Goal: Task Accomplishment & Management: Use online tool/utility

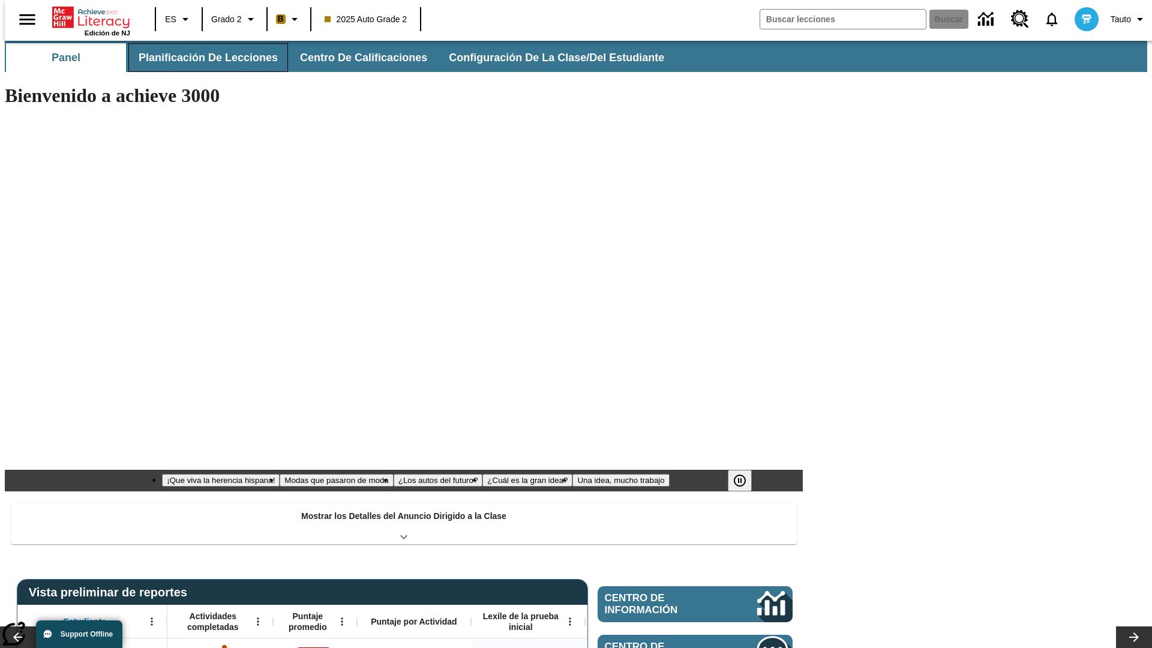
click at [201, 58] on button "Planificación de lecciones" at bounding box center [208, 57] width 160 height 29
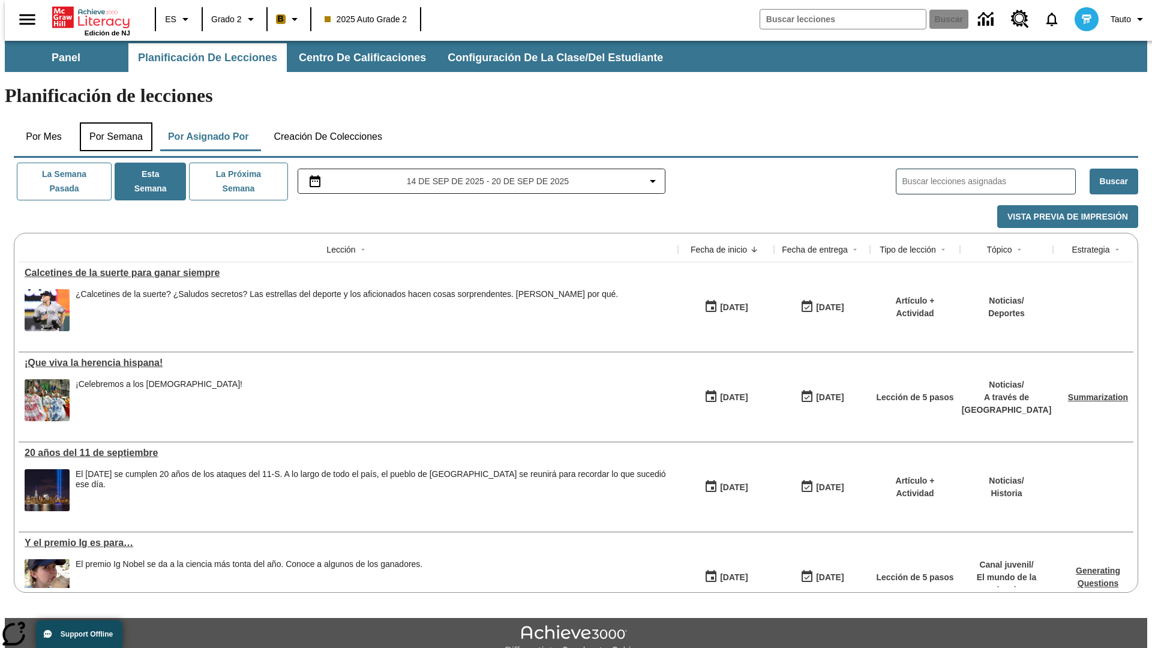
click at [112, 122] on button "Por semana" at bounding box center [116, 136] width 73 height 29
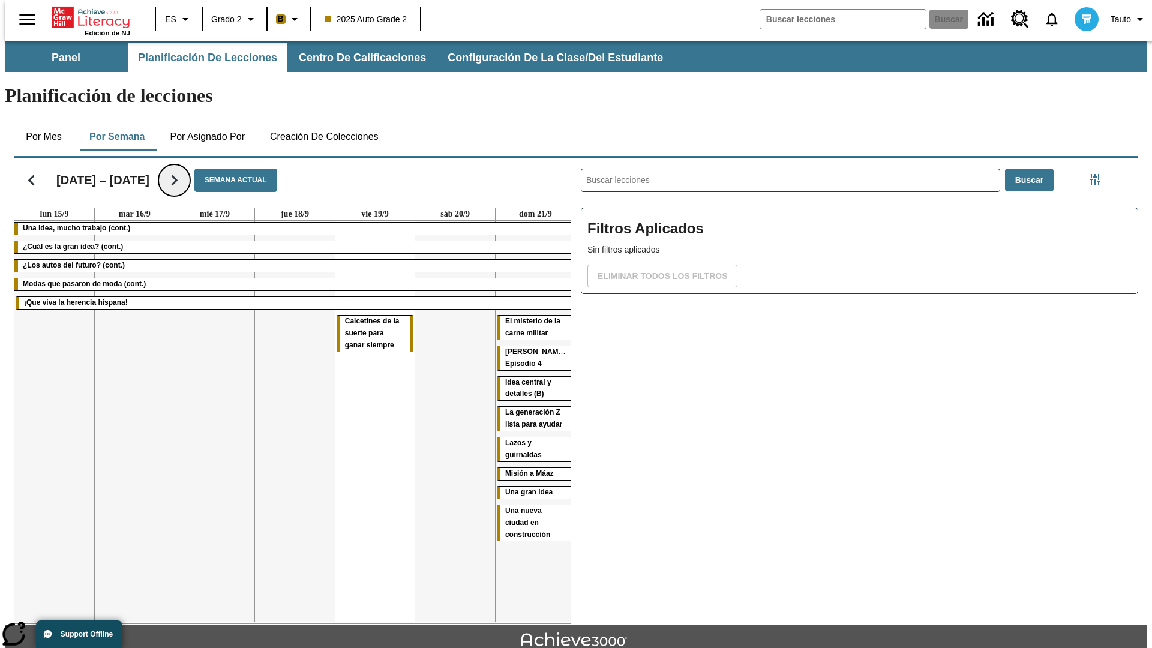
click at [173, 170] on icon "Seguir" at bounding box center [174, 180] width 21 height 21
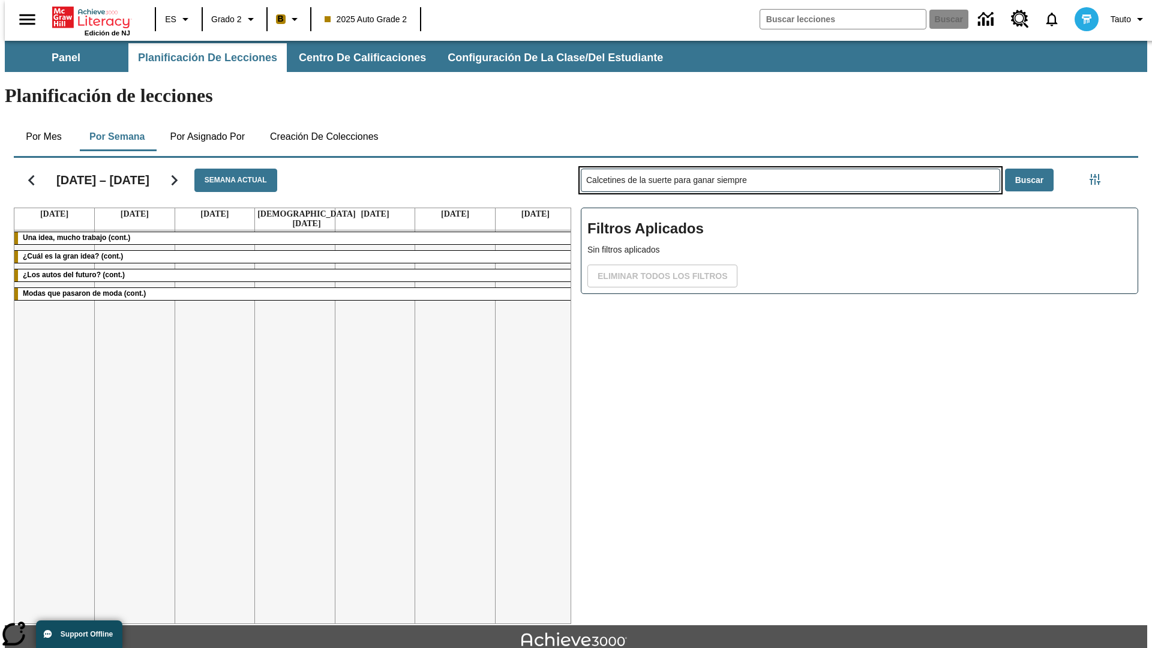
type input "Calcetines de la suerte para ganar siempre"
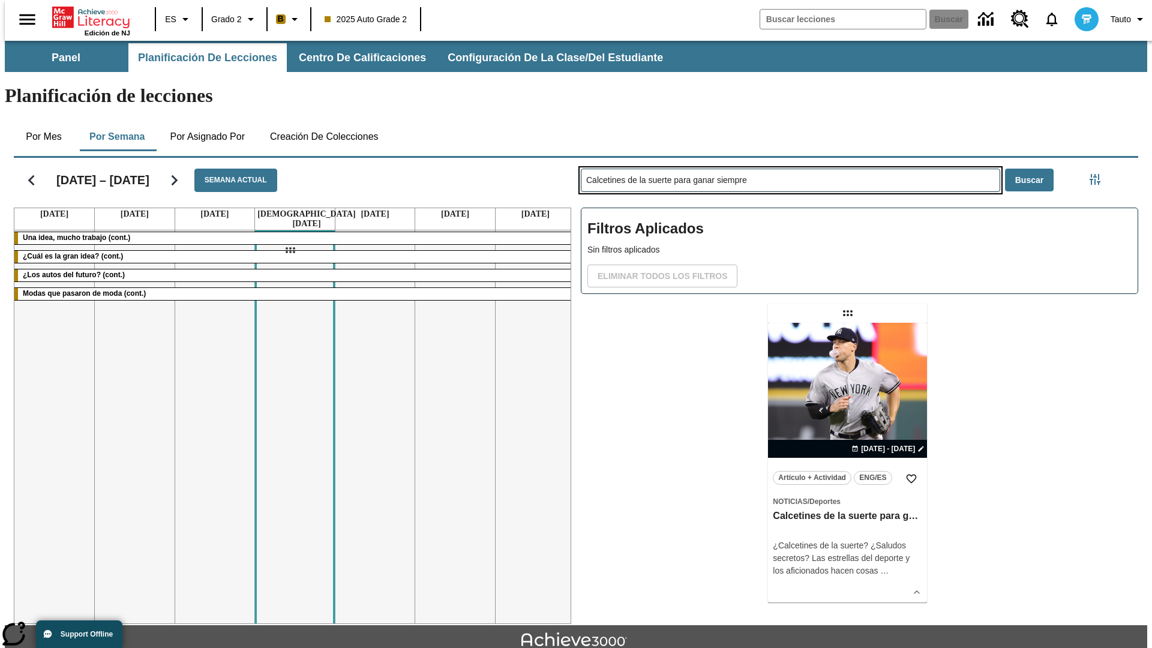
drag, startPoint x: 849, startPoint y: 266, endPoint x: 290, endPoint y: 250, distance: 559.5
click at [290, 250] on div "[DATE] – [DATE] Semana actual [DATE] [DATE] [DATE] [DATE] [DATE] [DATE] [DATE] …" at bounding box center [571, 388] width 1134 height 471
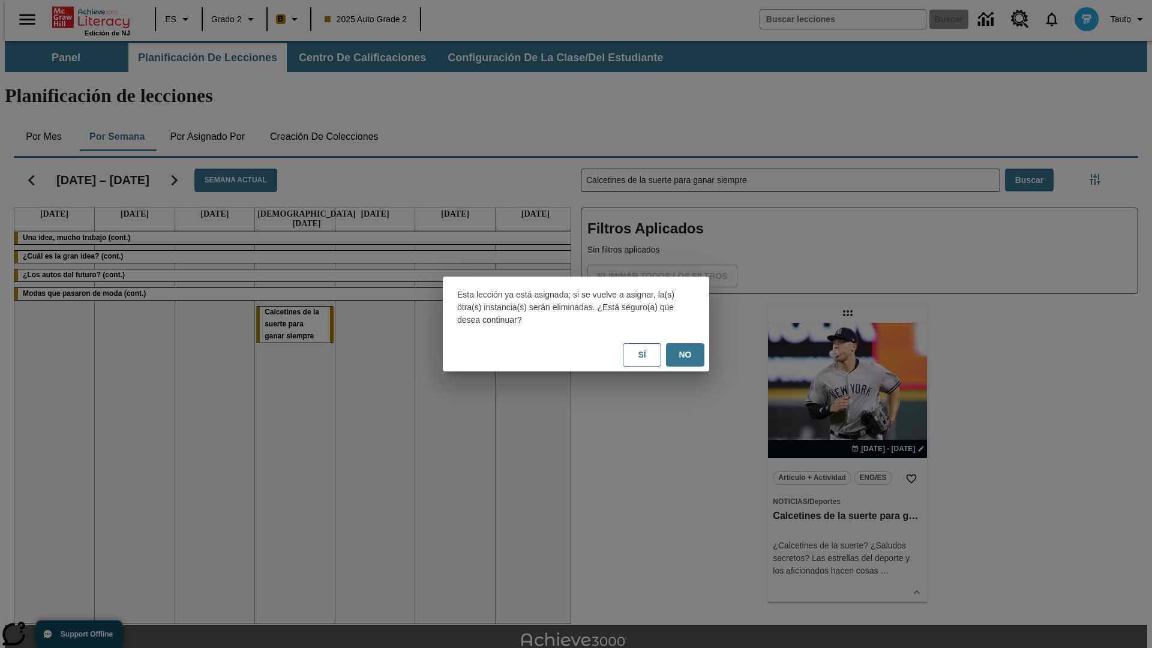
click at [685, 355] on button "No" at bounding box center [685, 354] width 38 height 23
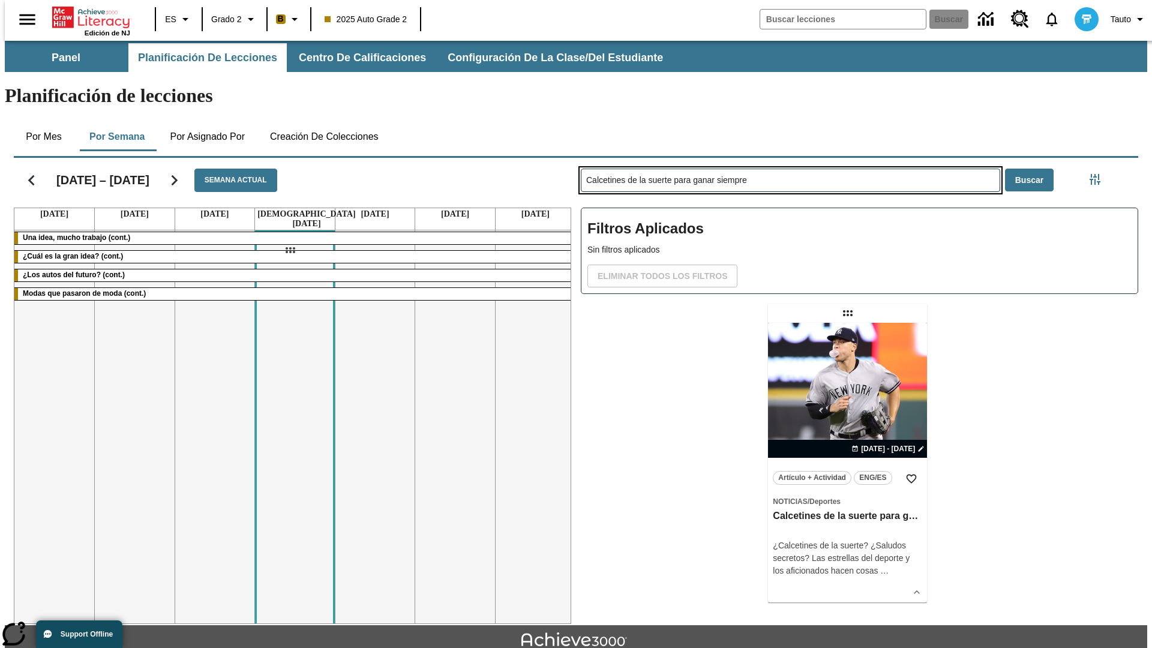
drag, startPoint x: 849, startPoint y: 266, endPoint x: 290, endPoint y: 250, distance: 559.5
click at [290, 250] on div "[DATE] – [DATE] Semana actual [DATE] [DATE] [DATE] [DATE] [DATE] [DATE] [DATE] …" at bounding box center [571, 388] width 1134 height 471
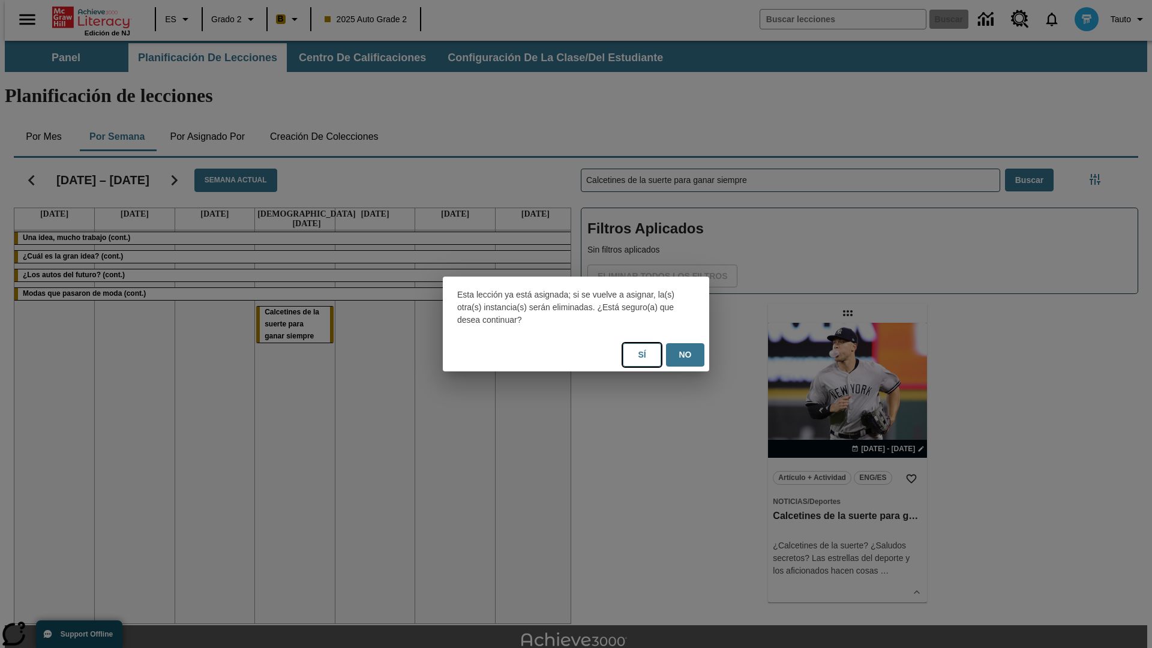
click at [642, 355] on button "Sí" at bounding box center [642, 354] width 38 height 23
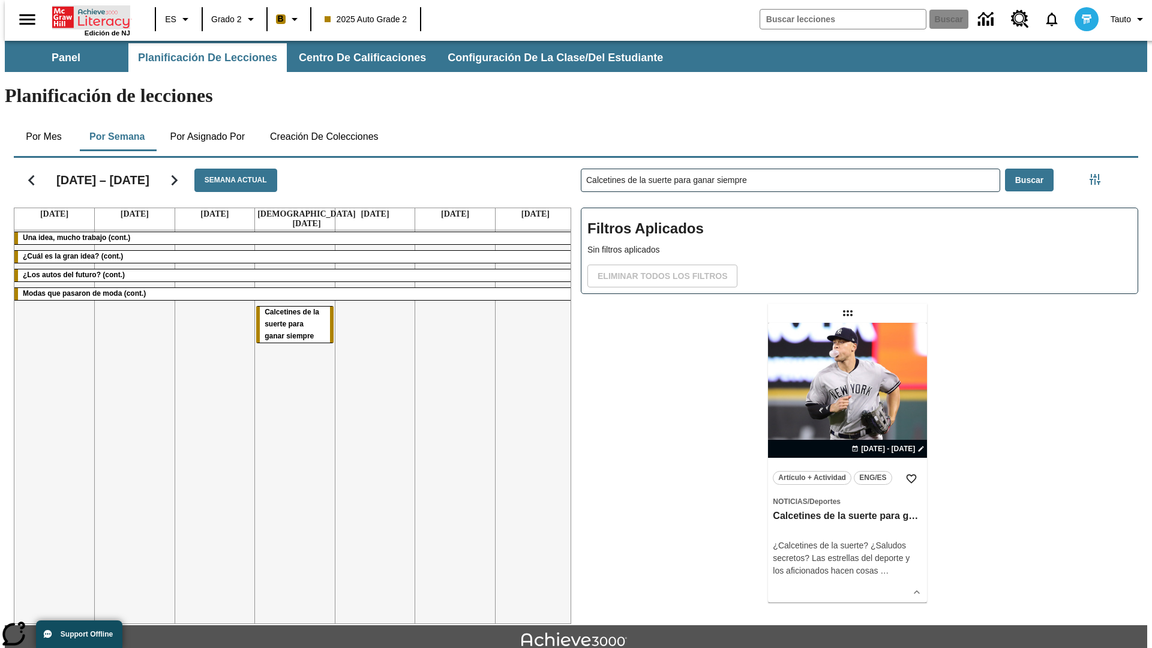
click at [86, 16] on icon "Portada" at bounding box center [92, 17] width 80 height 24
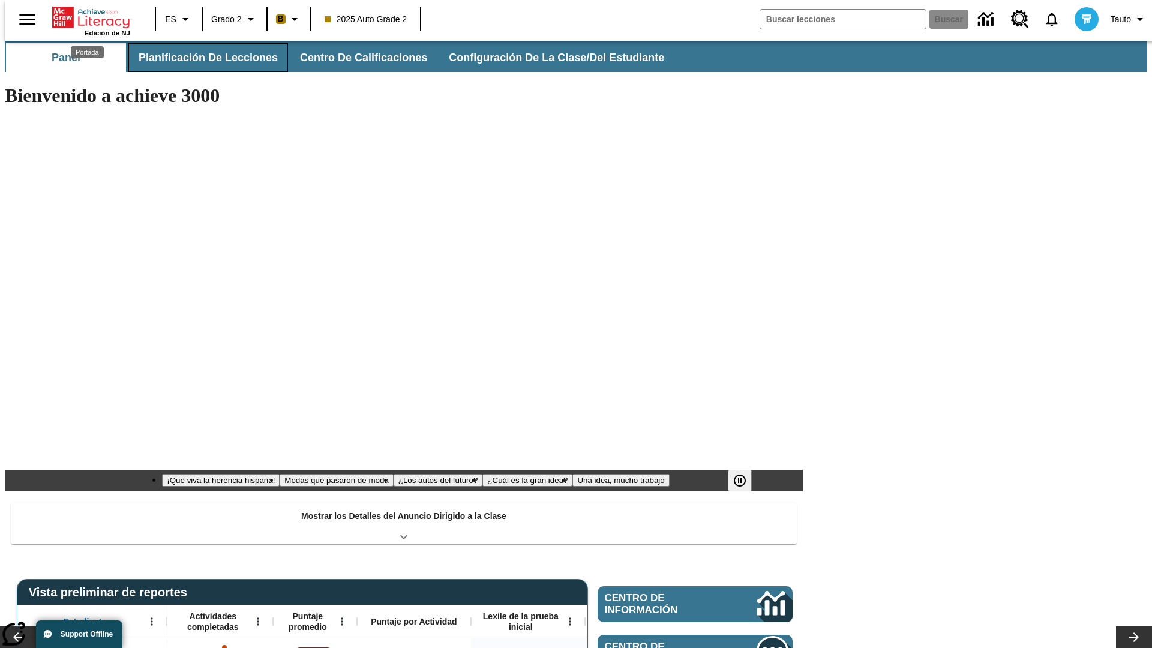
click at [201, 58] on button "Planificación de lecciones" at bounding box center [208, 57] width 160 height 29
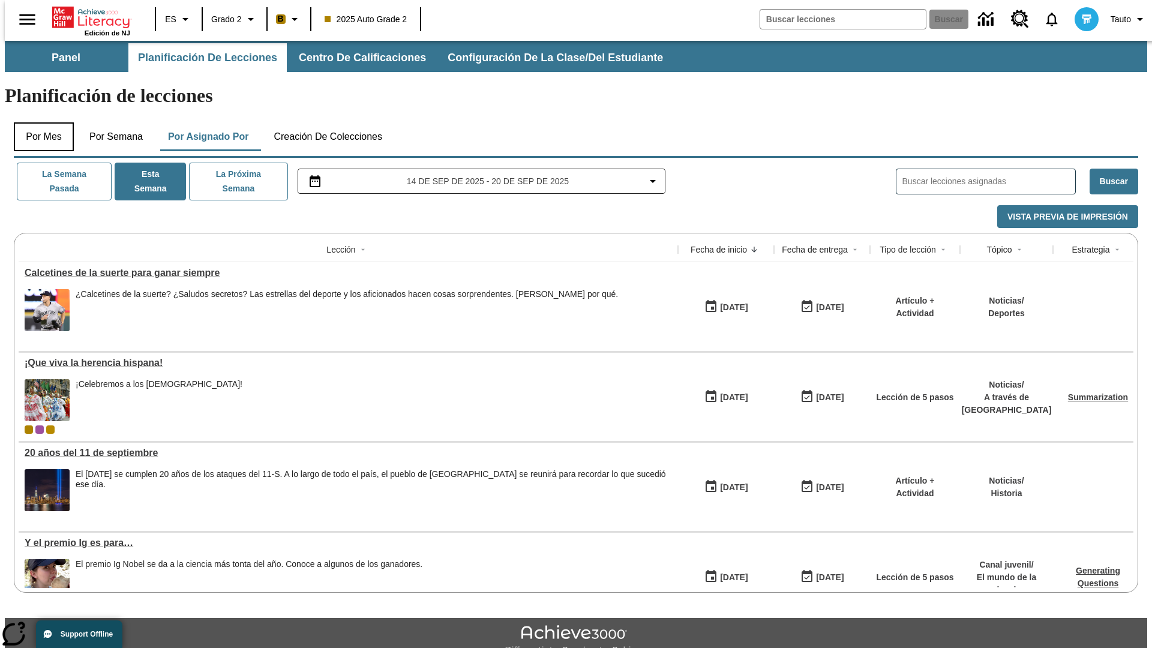
click at [39, 122] on button "Por mes" at bounding box center [44, 136] width 60 height 29
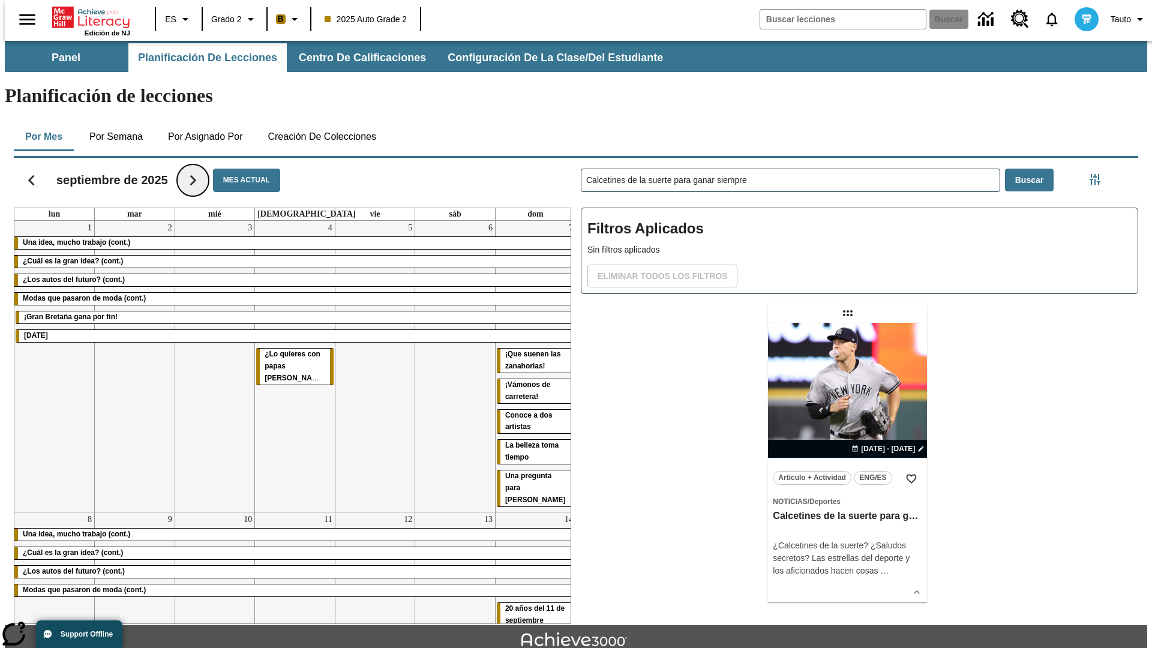
click at [193, 170] on icon "Seguir" at bounding box center [192, 180] width 21 height 21
click at [182, 170] on icon "Seguir" at bounding box center [192, 180] width 21 height 21
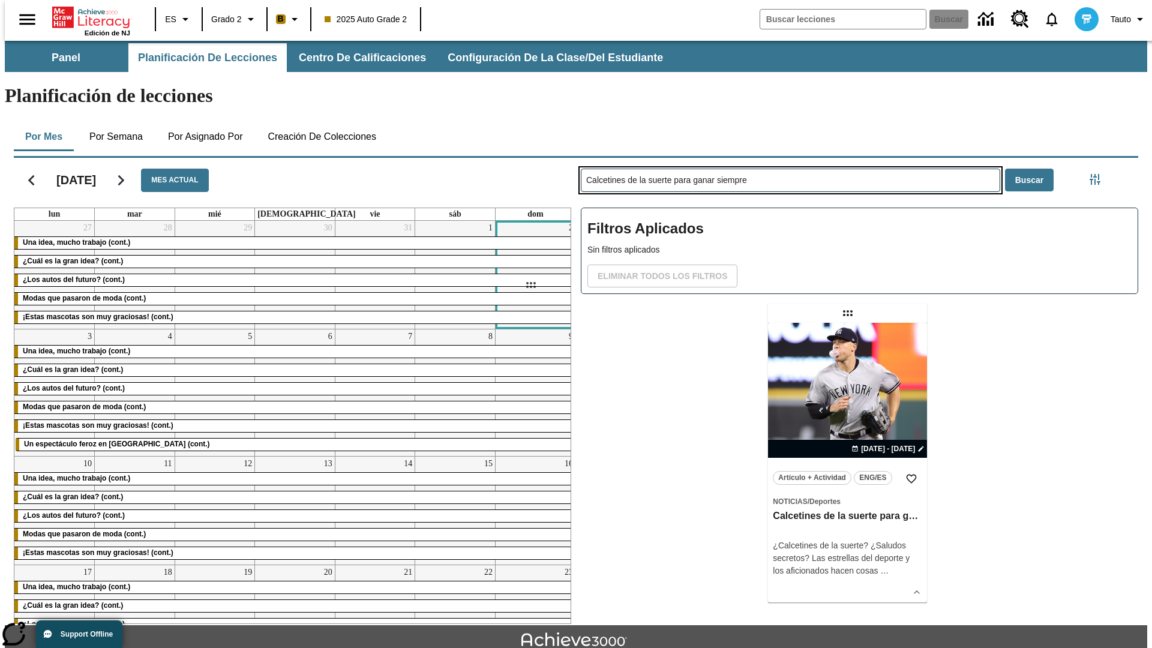
drag, startPoint x: 849, startPoint y: 266, endPoint x: 530, endPoint y: 285, distance: 319.2
click at [530, 285] on div "[DATE] Mes actual lun mar mié jue vie sáb dom 27 Una idea, mucho trabajo (cont.…" at bounding box center [571, 388] width 1134 height 471
